Goal: Find specific page/section: Find specific page/section

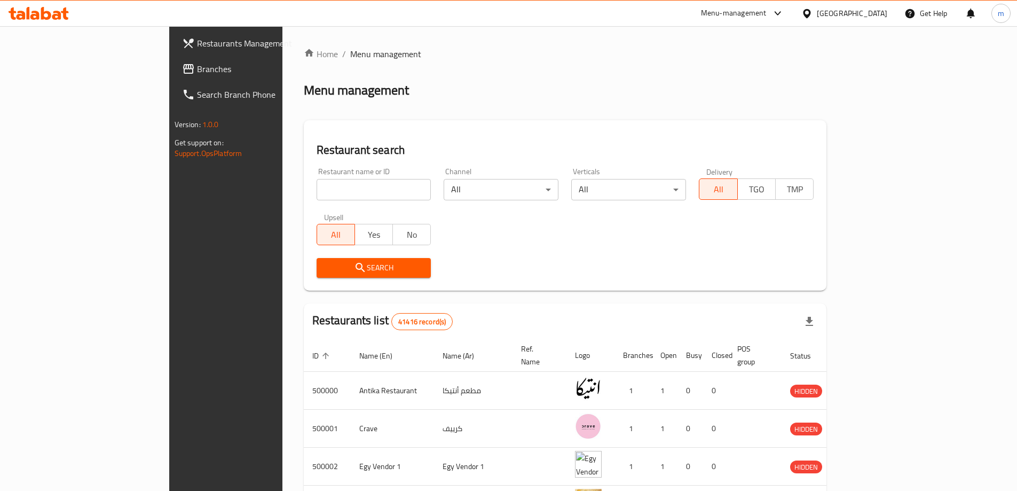
click at [868, 8] on div "[GEOGRAPHIC_DATA]" at bounding box center [852, 13] width 70 height 12
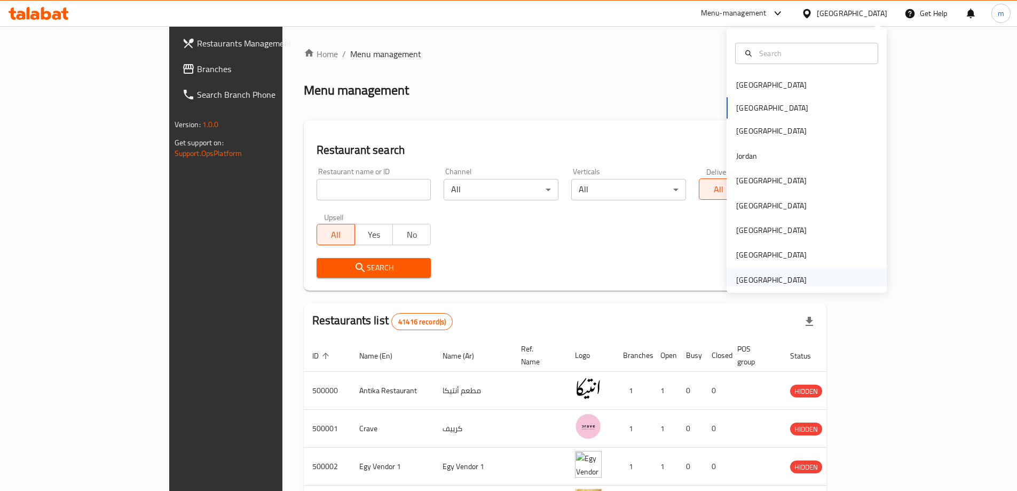
click at [791, 276] on div "[GEOGRAPHIC_DATA]" at bounding box center [771, 280] width 70 height 12
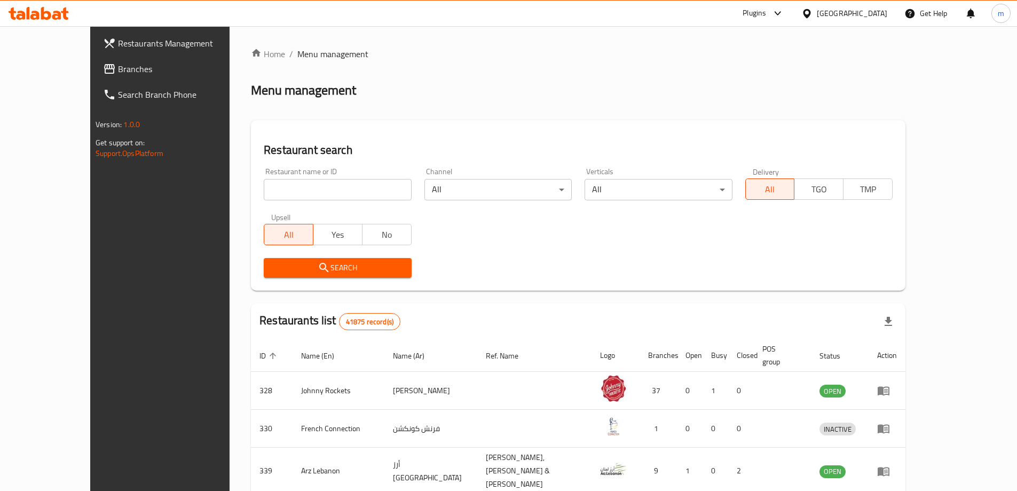
click at [779, 14] on icon at bounding box center [777, 13] width 6 height 4
click at [708, 102] on div "Restaurant-Management" at bounding box center [677, 97] width 84 height 12
